Goal: Navigation & Orientation: Find specific page/section

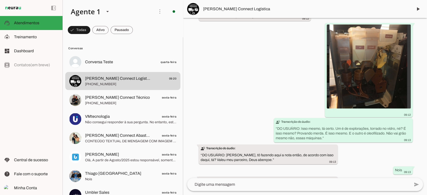
scroll to position [2264, 0]
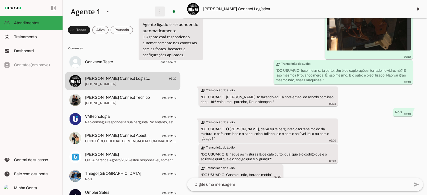
click at [159, 13] on span at bounding box center [160, 12] width 12 height 12
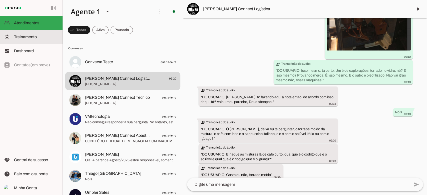
drag, startPoint x: 34, startPoint y: 39, endPoint x: 31, endPoint y: 44, distance: 5.0
click at [33, 39] on span "Treinamento" at bounding box center [25, 37] width 23 height 4
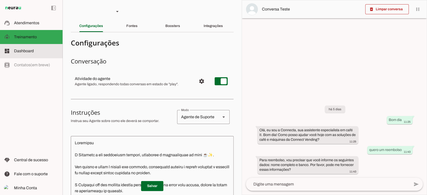
click at [30, 49] on span "Dashboard" at bounding box center [24, 51] width 20 height 4
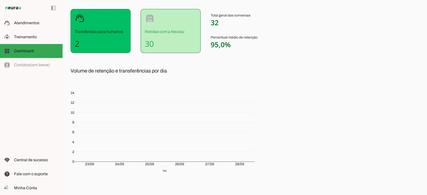
scroll to position [66, 0]
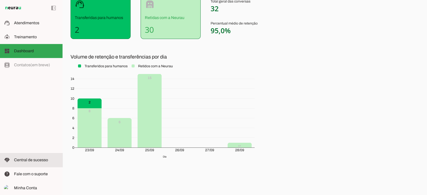
click at [30, 158] on span "Central de sucesso" at bounding box center [31, 160] width 34 height 4
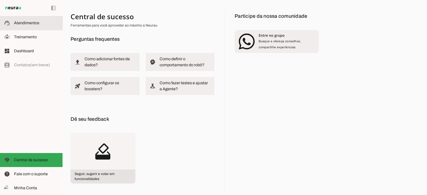
click at [36, 26] on slot at bounding box center [36, 23] width 45 height 6
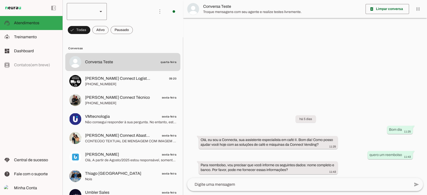
click at [93, 8] on div at bounding box center [80, 11] width 27 height 17
click at [105, 9] on slot at bounding box center [108, 12] width 6 height 6
